Goal: Information Seeking & Learning: Learn about a topic

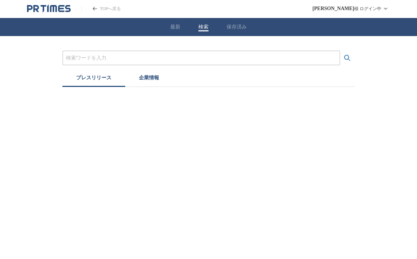
click at [205, 28] on button "検索" at bounding box center [203, 27] width 10 height 6
click at [144, 60] on input "プレスリリースおよび企業を検索する" at bounding box center [201, 58] width 270 height 8
paste input "さがみ湖イルミリオン"
click at [340, 51] on button "検索する" at bounding box center [347, 58] width 14 height 14
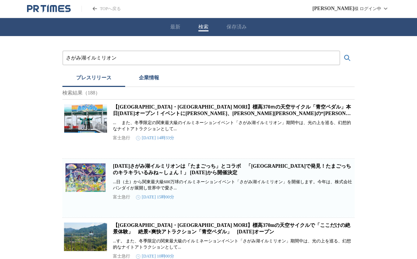
click at [144, 172] on link "[DATE]さがみ湖イルミリオンは「たまごっち」とコラボ　「[GEOGRAPHIC_DATA]で発見！たまごっちのキラキラいるみね～しょん！」 [DATE]か…" at bounding box center [232, 169] width 238 height 12
drag, startPoint x: 128, startPoint y: 59, endPoint x: 36, endPoint y: 51, distance: 92.3
paste input "恵比寿ガーデンプレイス イルミネーショ"
click at [340, 51] on button "検索する" at bounding box center [347, 58] width 14 height 14
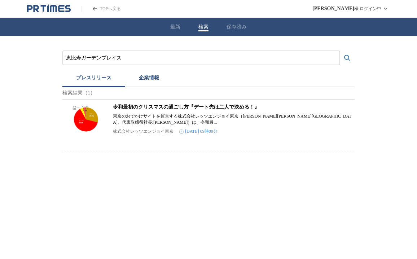
click at [340, 51] on button "検索する" at bounding box center [347, 58] width 14 height 14
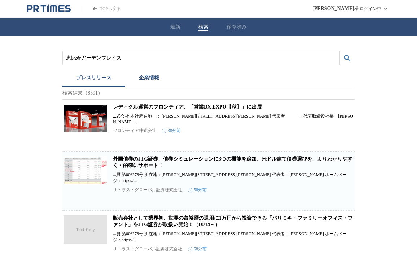
drag, startPoint x: 127, startPoint y: 56, endPoint x: 39, endPoint y: 56, distance: 88.0
paste input "青の洞窟 [GEOGRAPHIC_DATA]"
click at [340, 51] on button "検索する" at bounding box center [347, 58] width 14 height 14
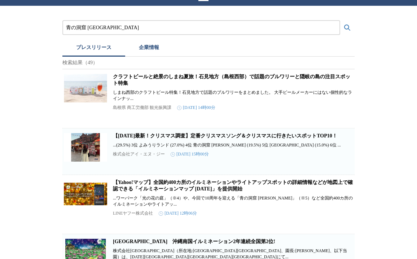
scroll to position [31, 0]
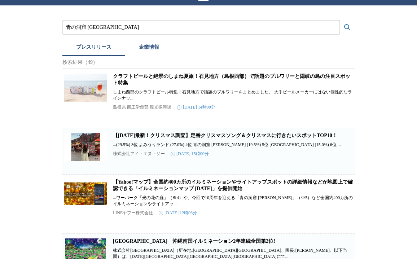
drag, startPoint x: 124, startPoint y: 26, endPoint x: 53, endPoint y: 25, distance: 71.1
paste input "表参道 フェンディ イルミネーション"
click at [340, 20] on button "検索する" at bounding box center [347, 27] width 14 height 14
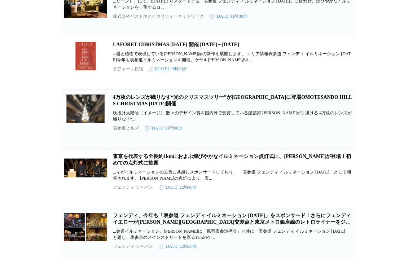
scroll to position [0, 0]
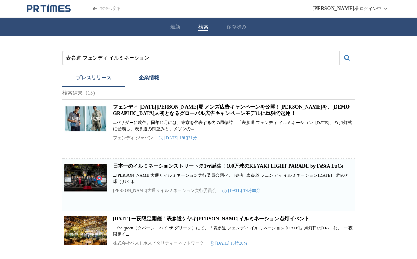
drag, startPoint x: 151, startPoint y: 56, endPoint x: 12, endPoint y: 56, distance: 139.5
paste input "新宿ミナミルミ"
click at [340, 51] on button "検索する" at bounding box center [347, 58] width 14 height 14
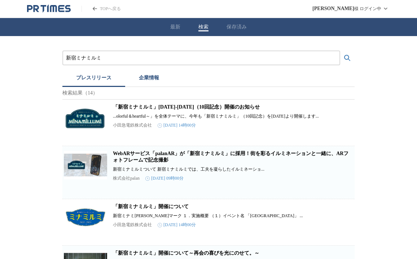
click at [141, 128] on p "小田急電鉄株式会社" at bounding box center [132, 125] width 39 height 6
click at [150, 109] on link "「新宿ミナミルミ」[DATE]‐[DATE]（10回記念）開催のお知らせ" at bounding box center [186, 106] width 147 height 5
drag, startPoint x: 105, startPoint y: 61, endPoint x: 42, endPoint y: 60, distance: 62.4
paste input "お台場"
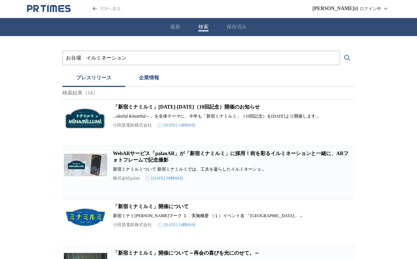
type input "お台場　イルミネーション"
click at [340, 51] on button "検索する" at bounding box center [347, 58] width 14 height 14
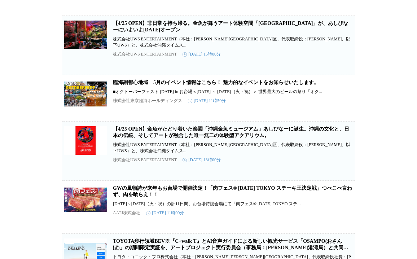
scroll to position [480, 0]
